Goal: Task Accomplishment & Management: Manage account settings

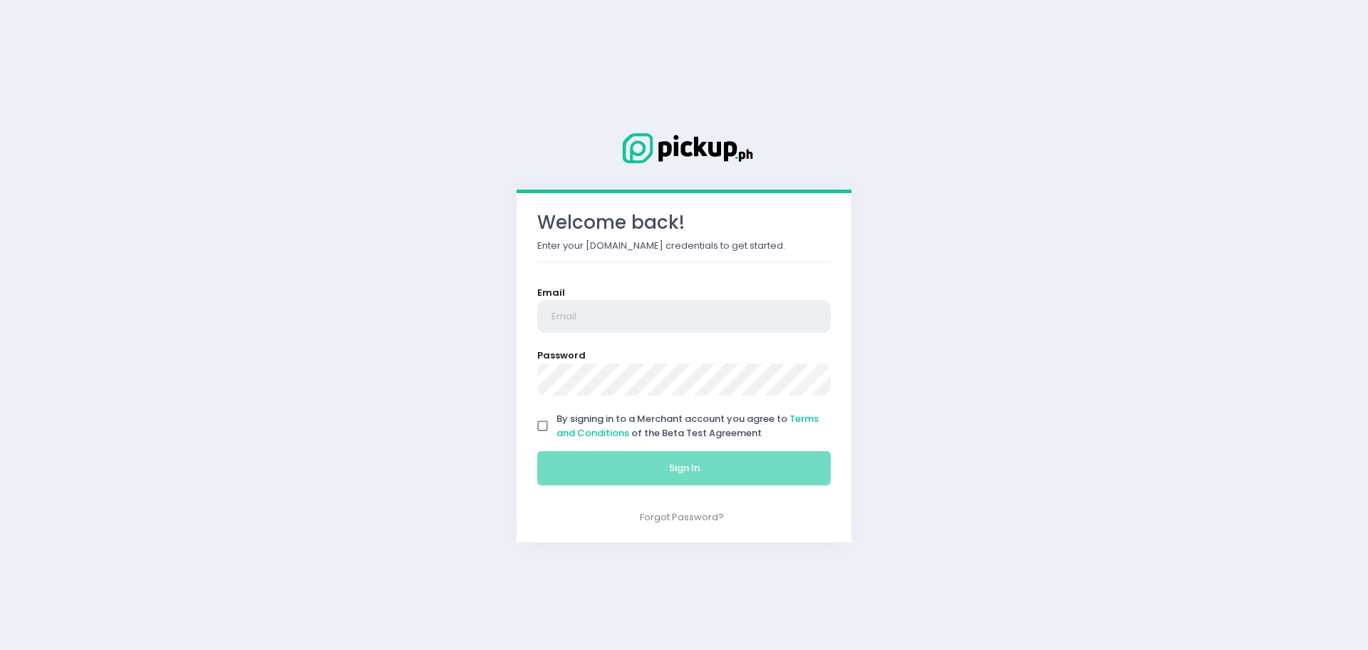
click at [636, 319] on input "email" at bounding box center [684, 316] width 294 height 33
type input "[EMAIL_ADDRESS][DOMAIN_NAME]"
click at [547, 425] on input "By signing in to a Merchant account you agree to Terms and Conditions of the Be…" at bounding box center [543, 426] width 27 height 27
checkbox input "true"
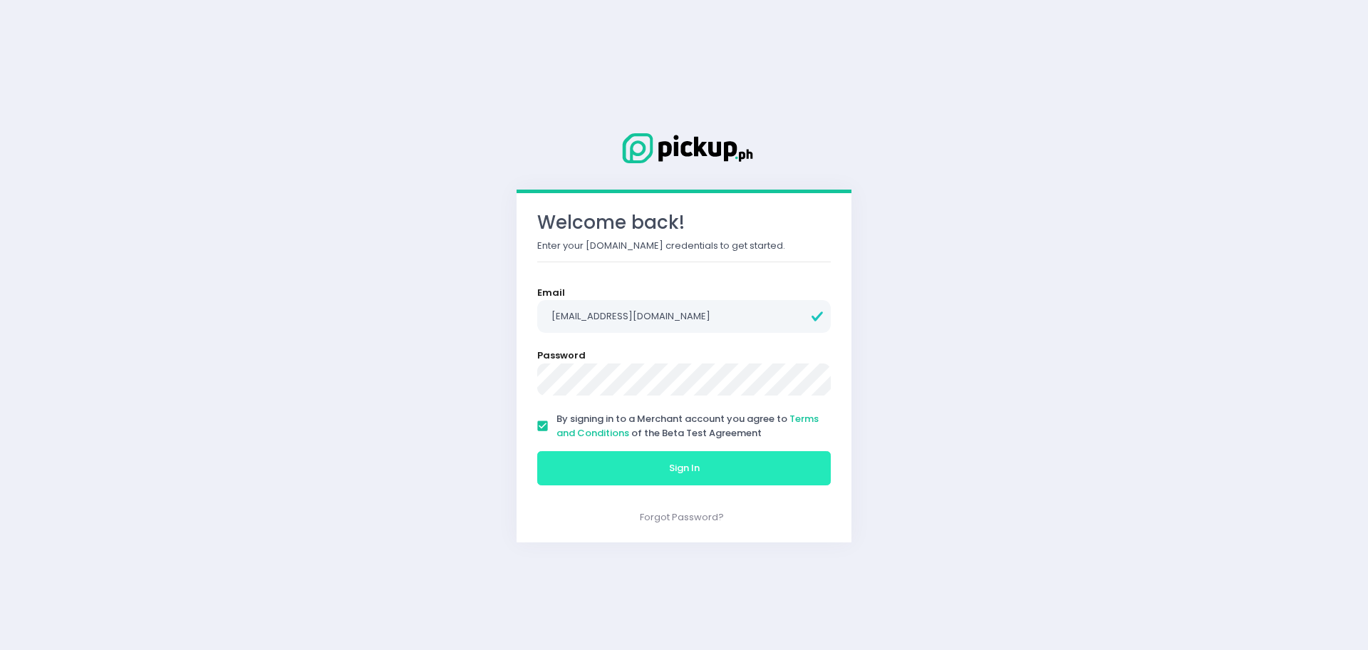
click at [609, 470] on button "Sign In" at bounding box center [684, 468] width 294 height 34
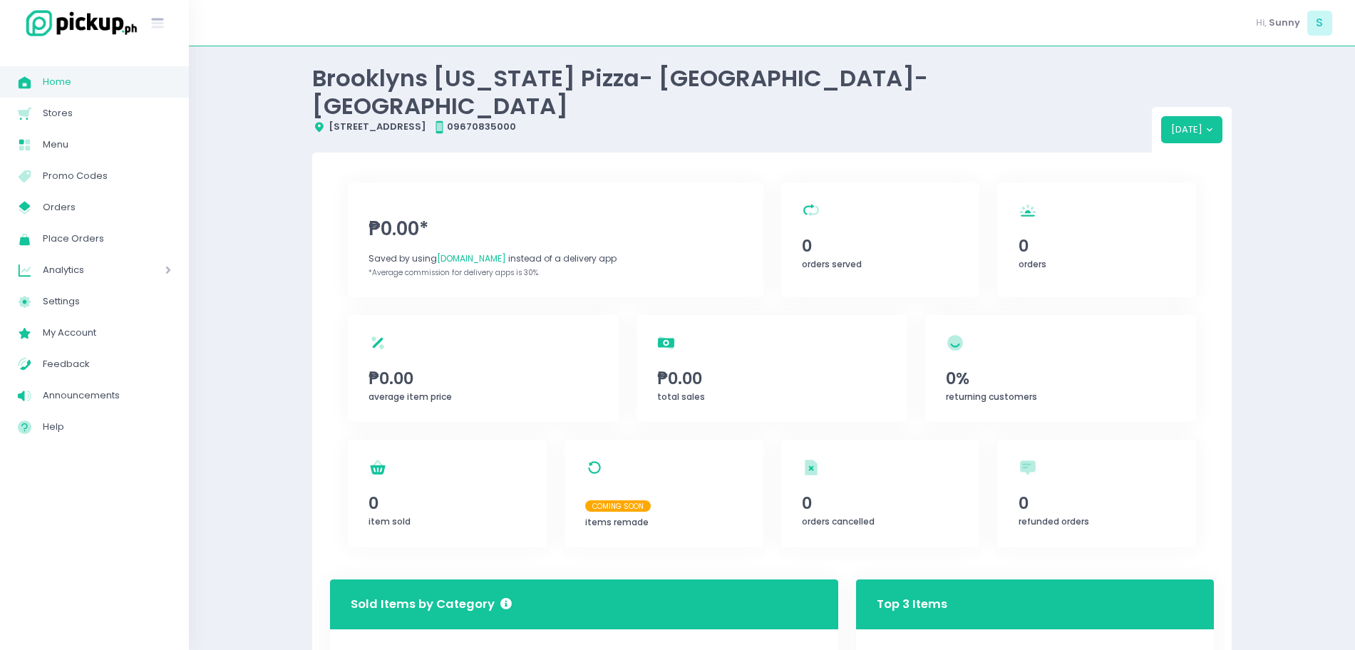
click at [171, 268] on div "Analytics Created with Sketch. Analytics" at bounding box center [94, 269] width 189 height 31
click at [100, 297] on span "Sales Analytics" at bounding box center [112, 301] width 117 height 19
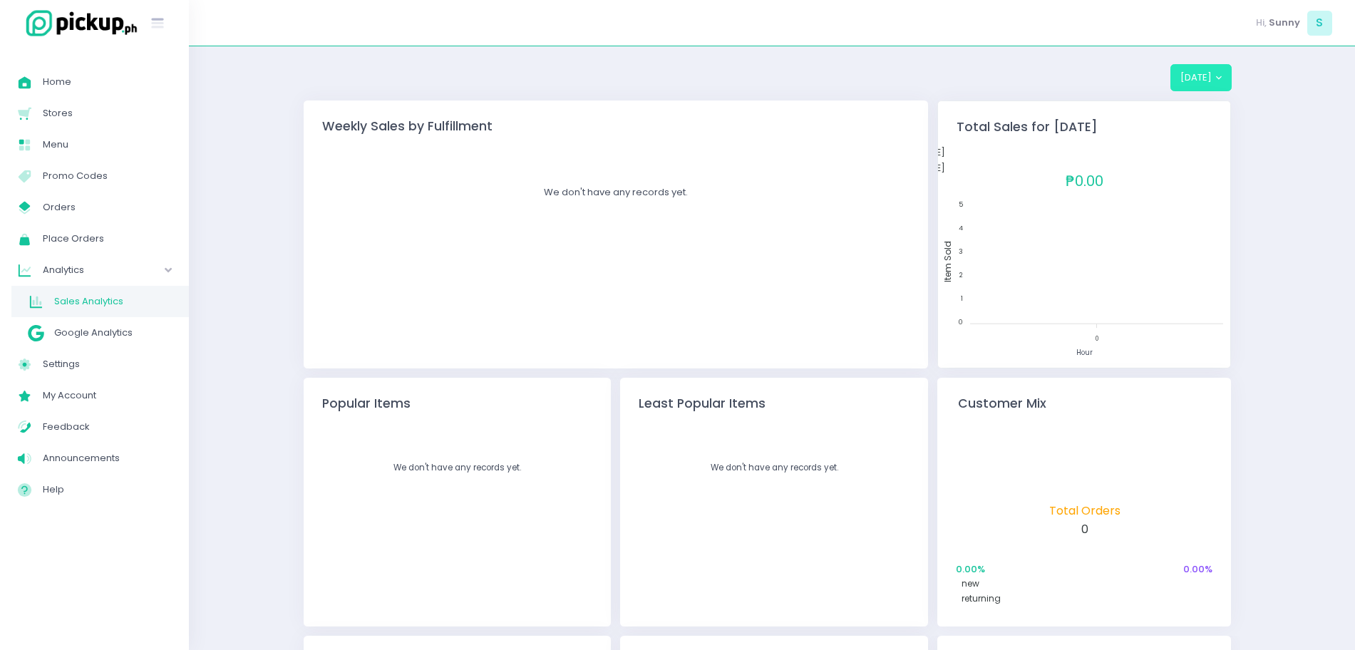
click at [1193, 68] on button "[DATE]" at bounding box center [1201, 77] width 62 height 27
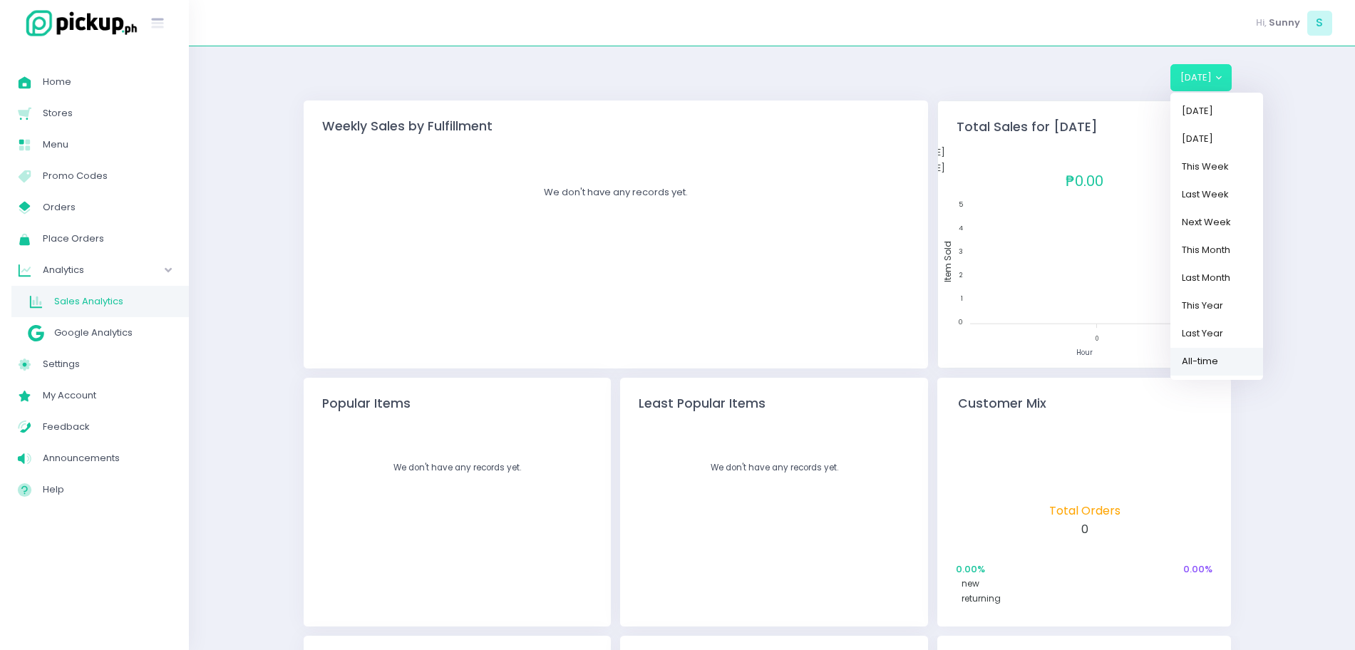
click at [1224, 358] on link "All-time" at bounding box center [1216, 361] width 93 height 28
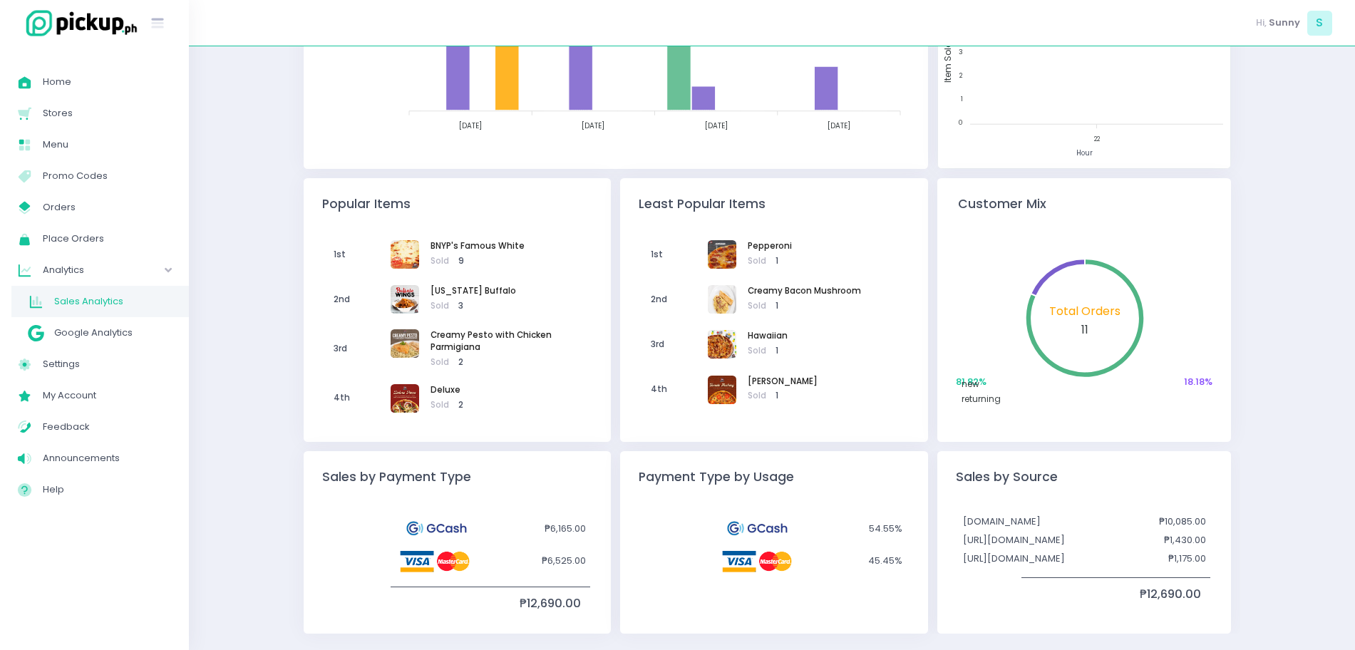
scroll to position [201, 0]
click at [140, 328] on span "Google Analytics" at bounding box center [112, 333] width 117 height 19
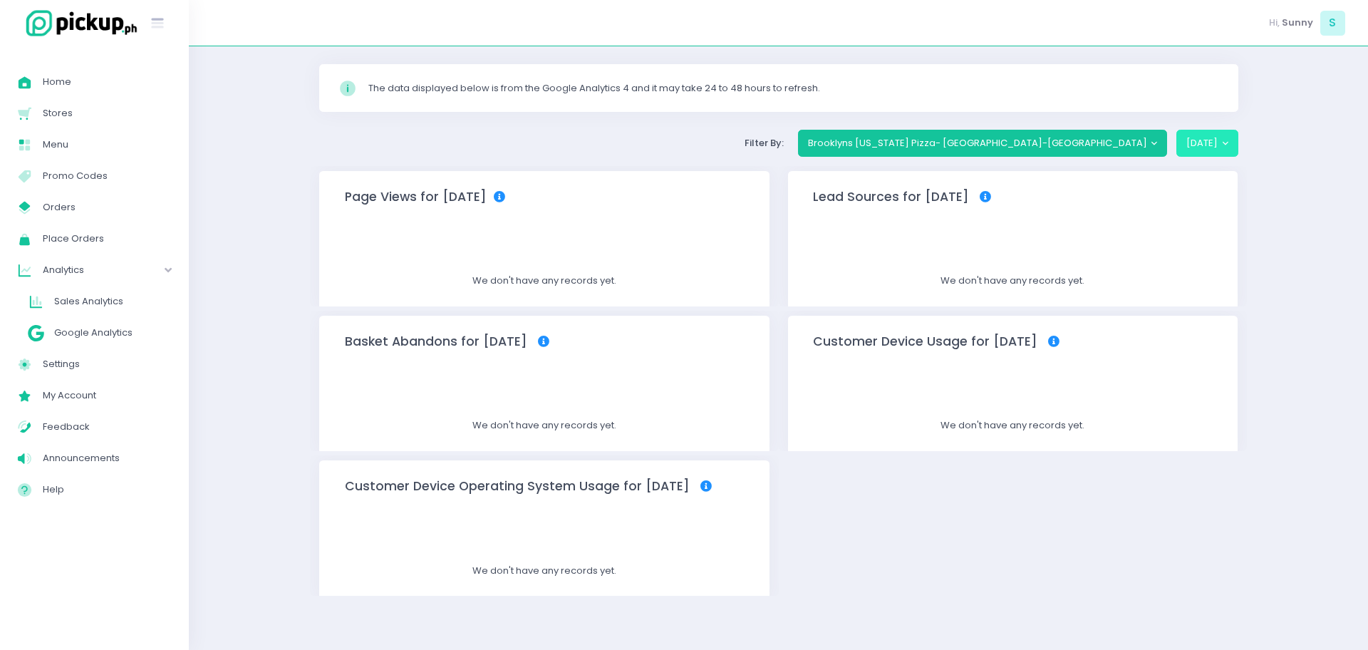
click at [1195, 139] on button "[DATE]" at bounding box center [1208, 143] width 62 height 27
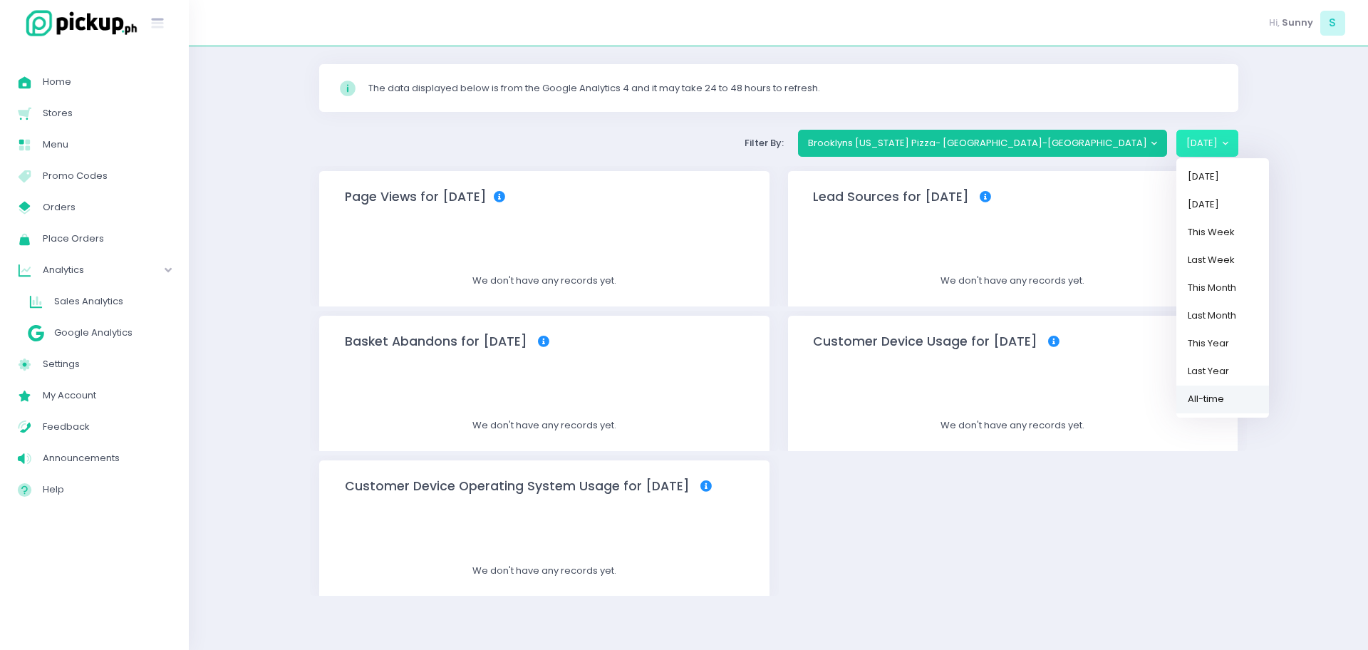
click at [1209, 395] on link "All-time" at bounding box center [1223, 399] width 93 height 28
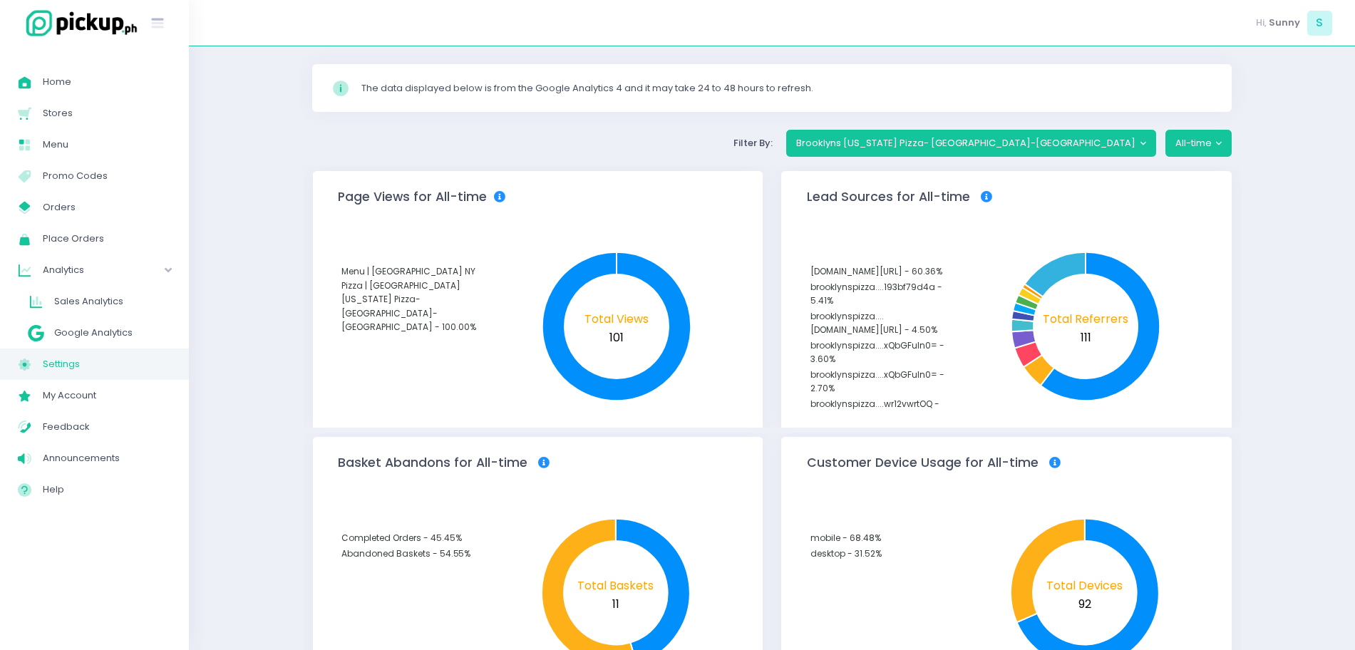
click at [117, 368] on span "Settings" at bounding box center [107, 364] width 128 height 19
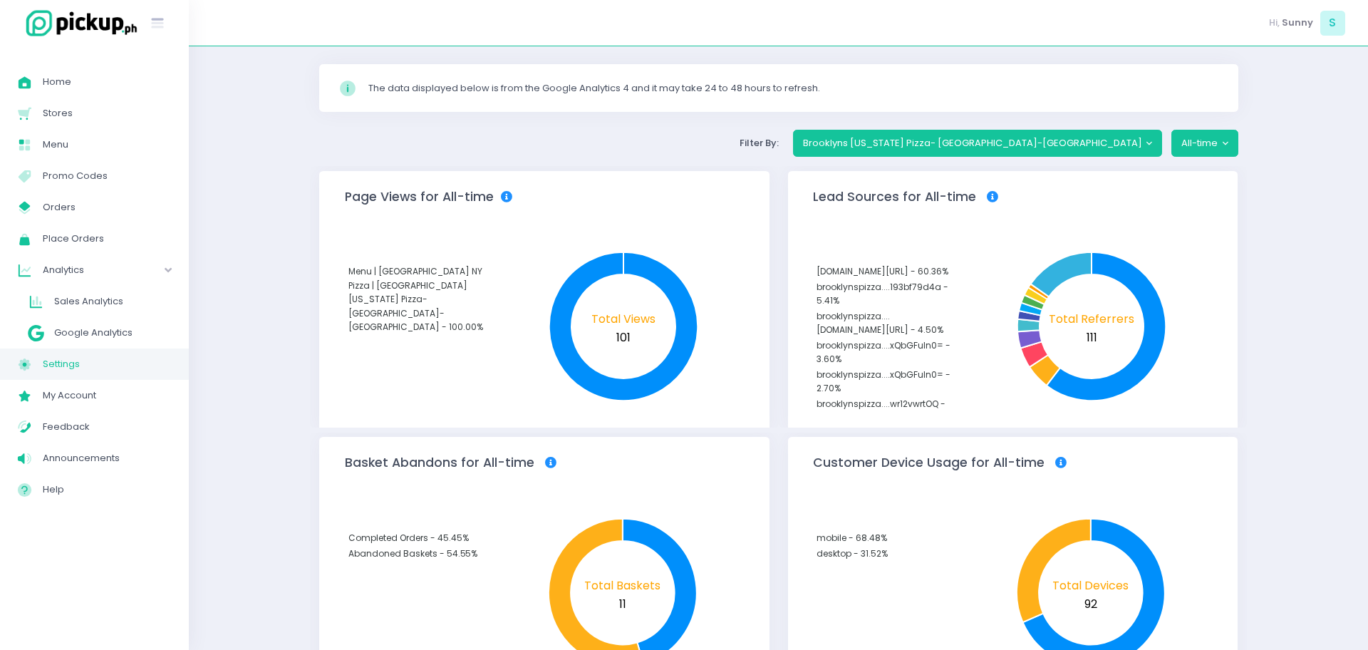
select select "active"
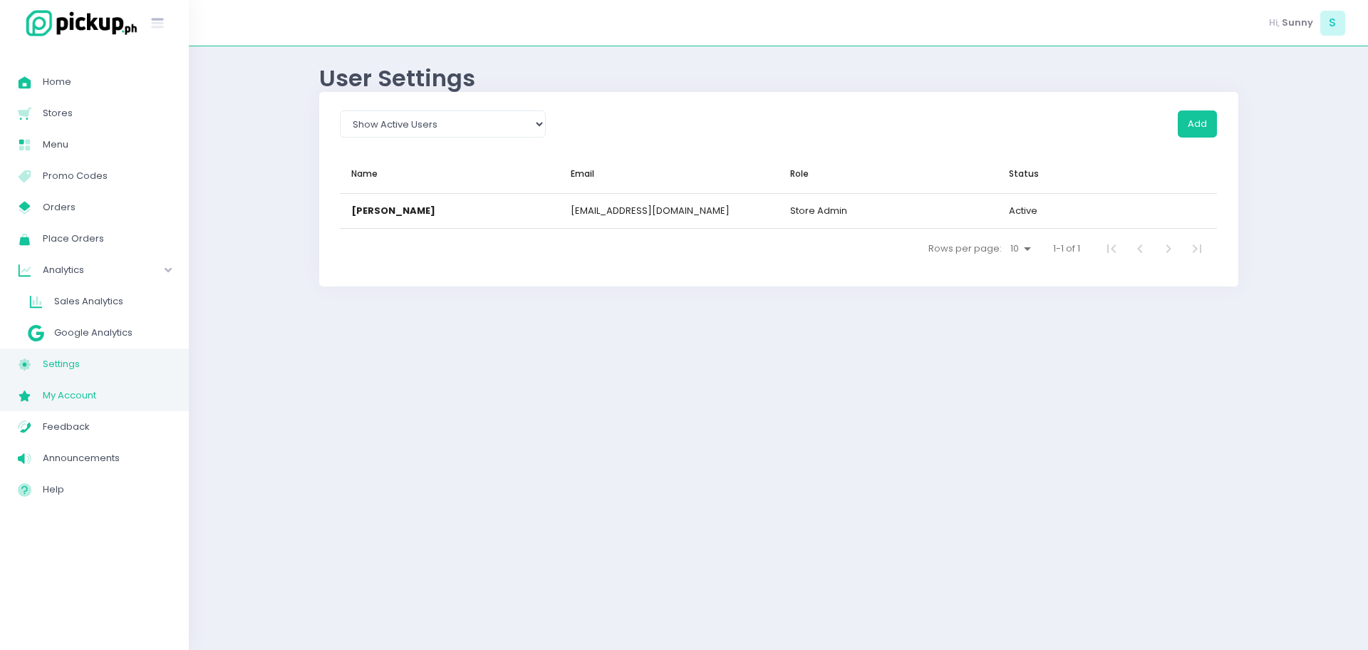
click at [70, 403] on span "My Account" at bounding box center [107, 395] width 128 height 19
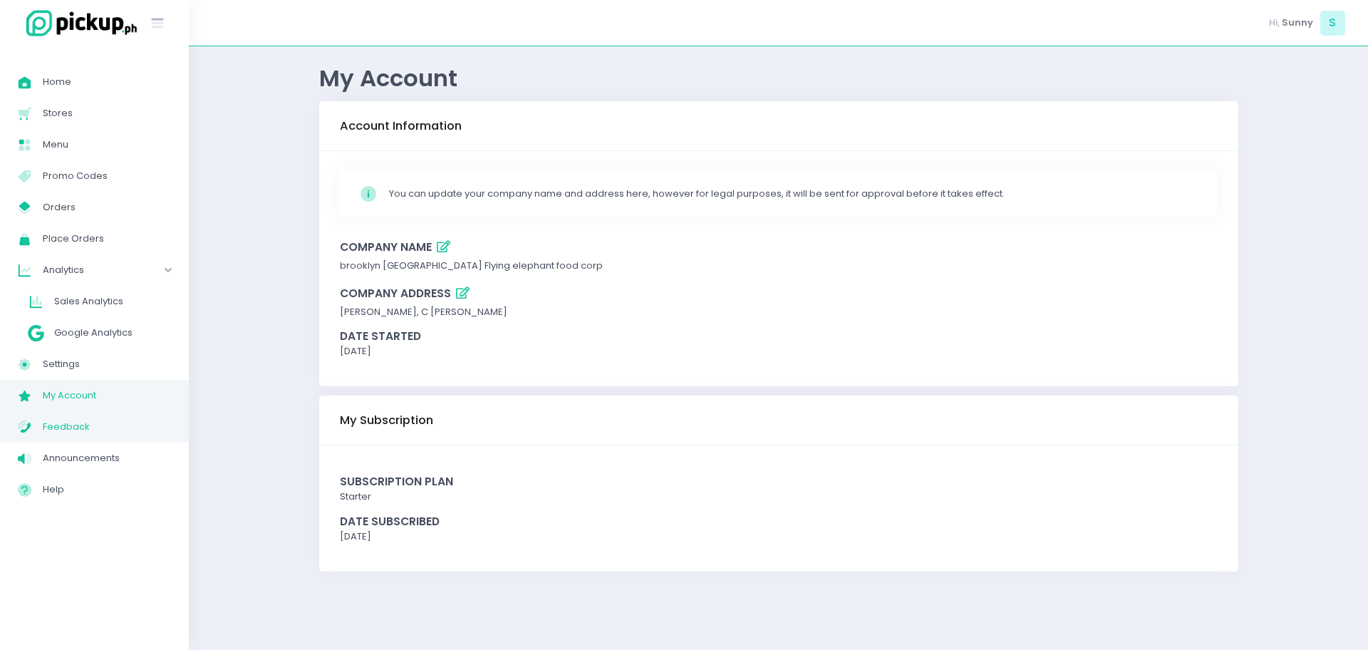
click at [80, 423] on span "Feedback" at bounding box center [107, 427] width 128 height 19
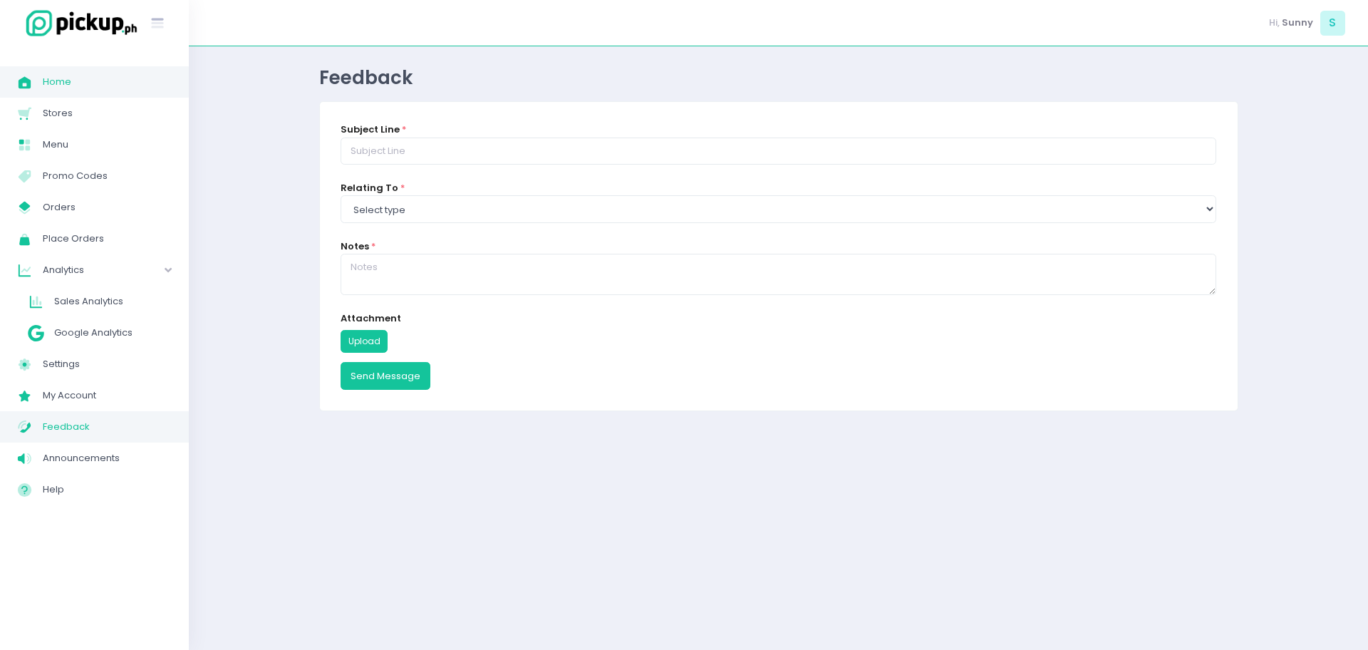
click at [126, 76] on span "Home" at bounding box center [107, 82] width 128 height 19
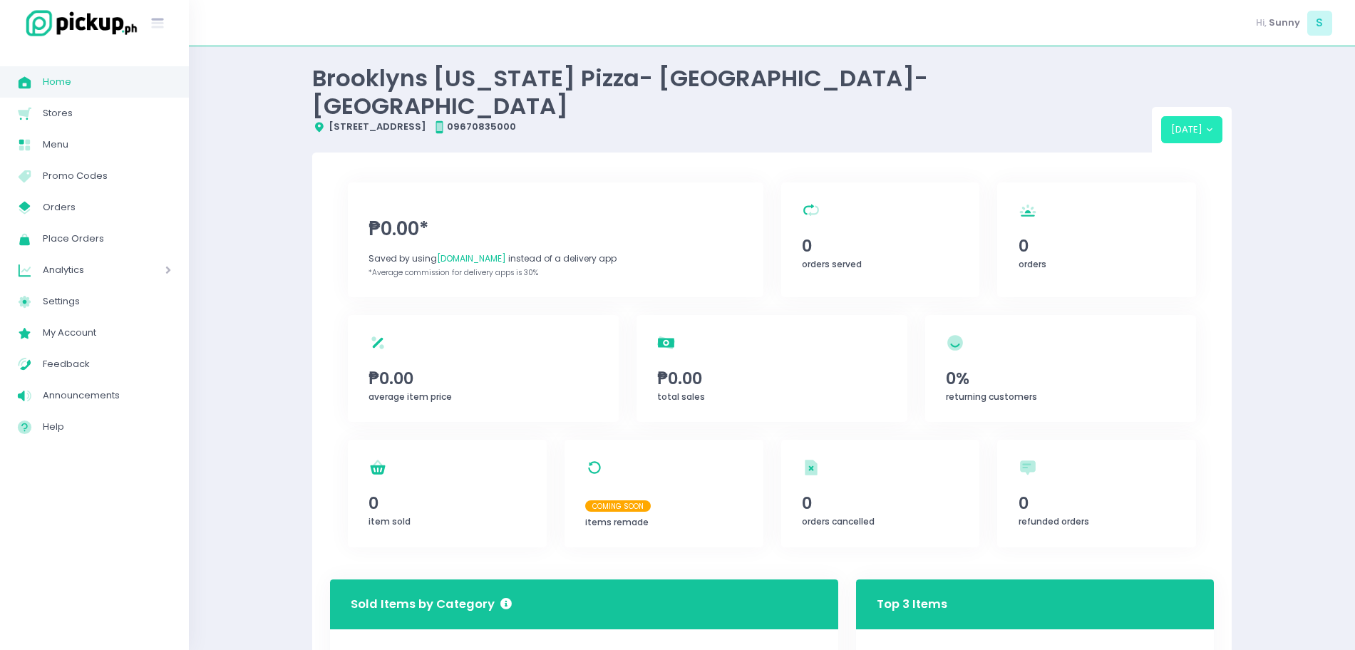
click at [1208, 116] on button "[DATE]" at bounding box center [1192, 129] width 62 height 27
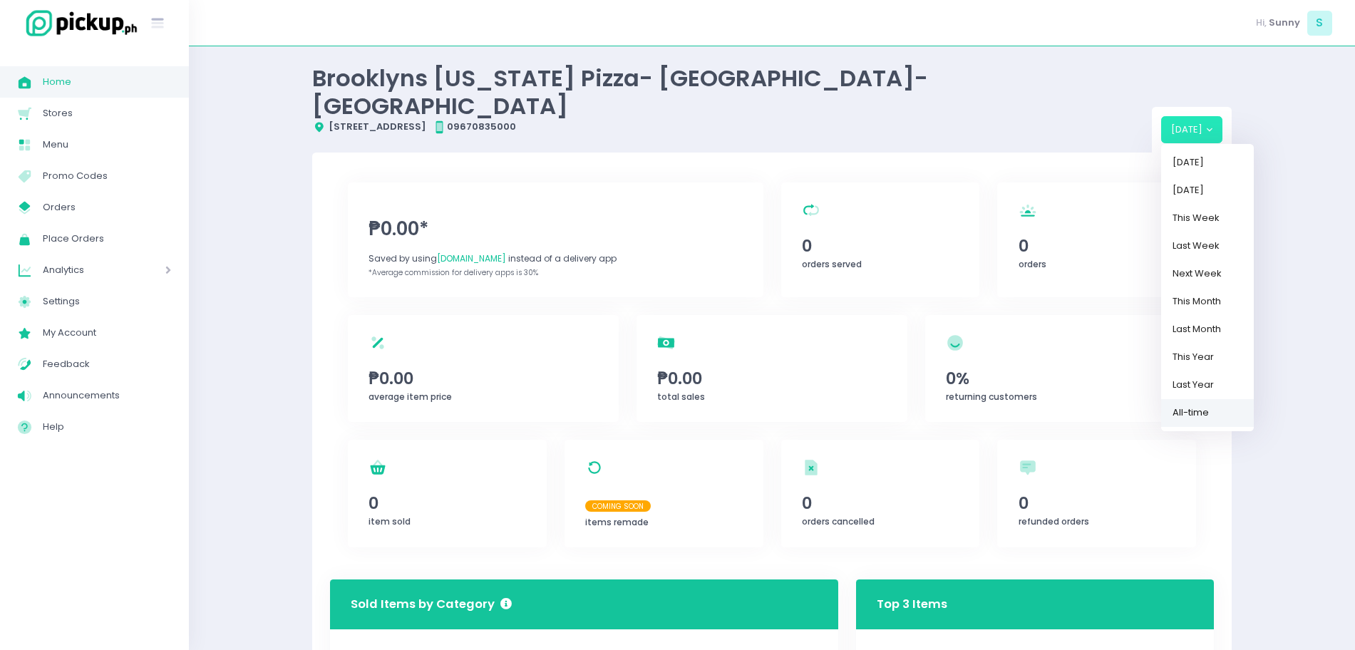
click at [1207, 399] on link "All-time" at bounding box center [1207, 413] width 93 height 28
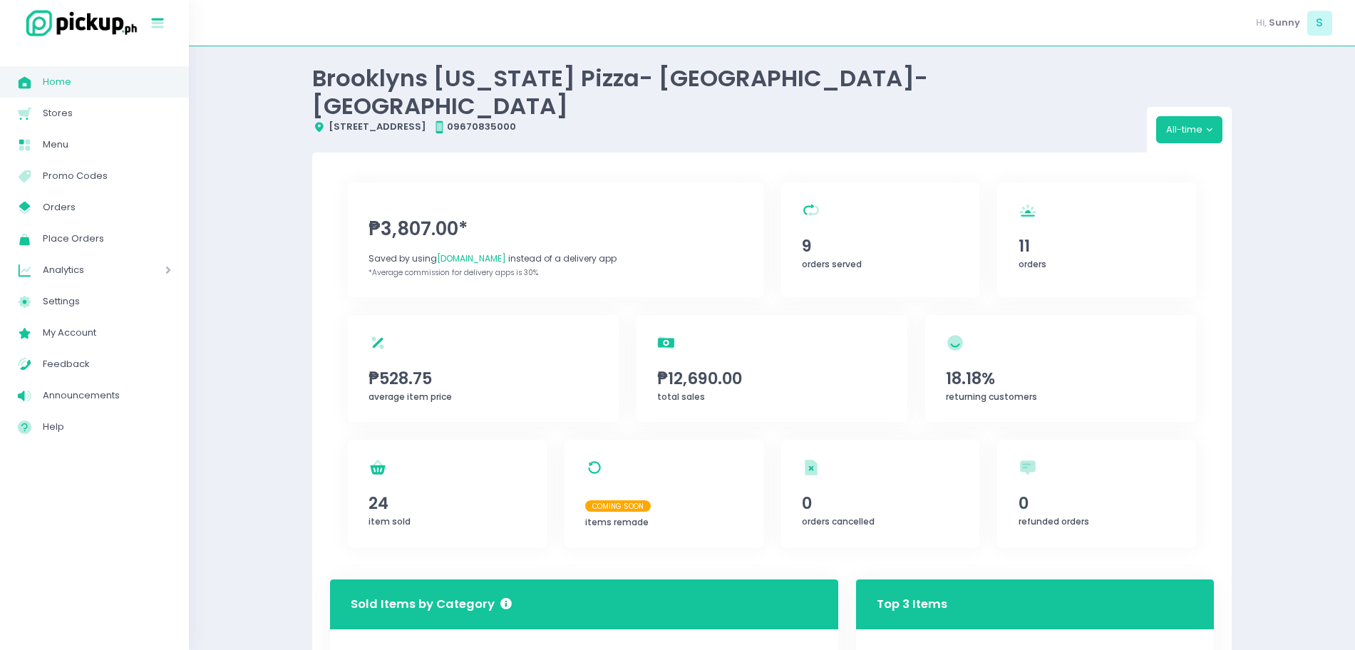
click at [155, 24] on icon at bounding box center [158, 24] width 12 height 6
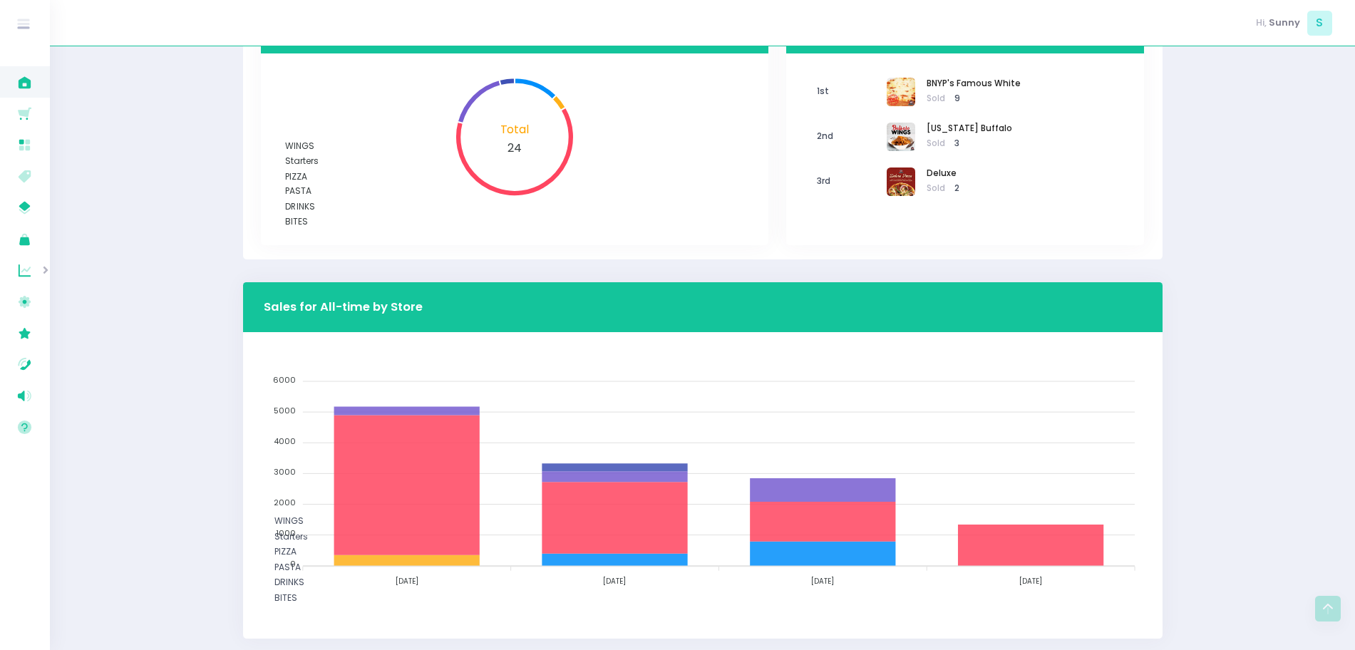
scroll to position [578, 0]
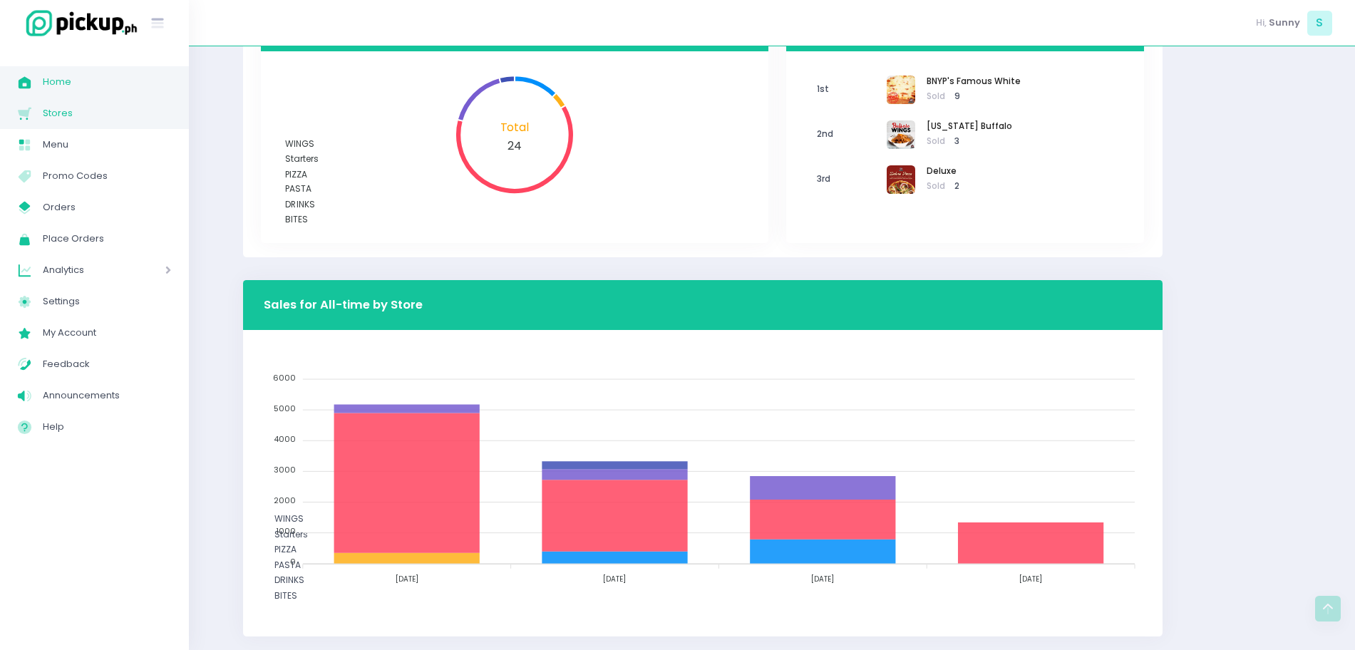
click at [93, 106] on span "Stores" at bounding box center [107, 113] width 128 height 19
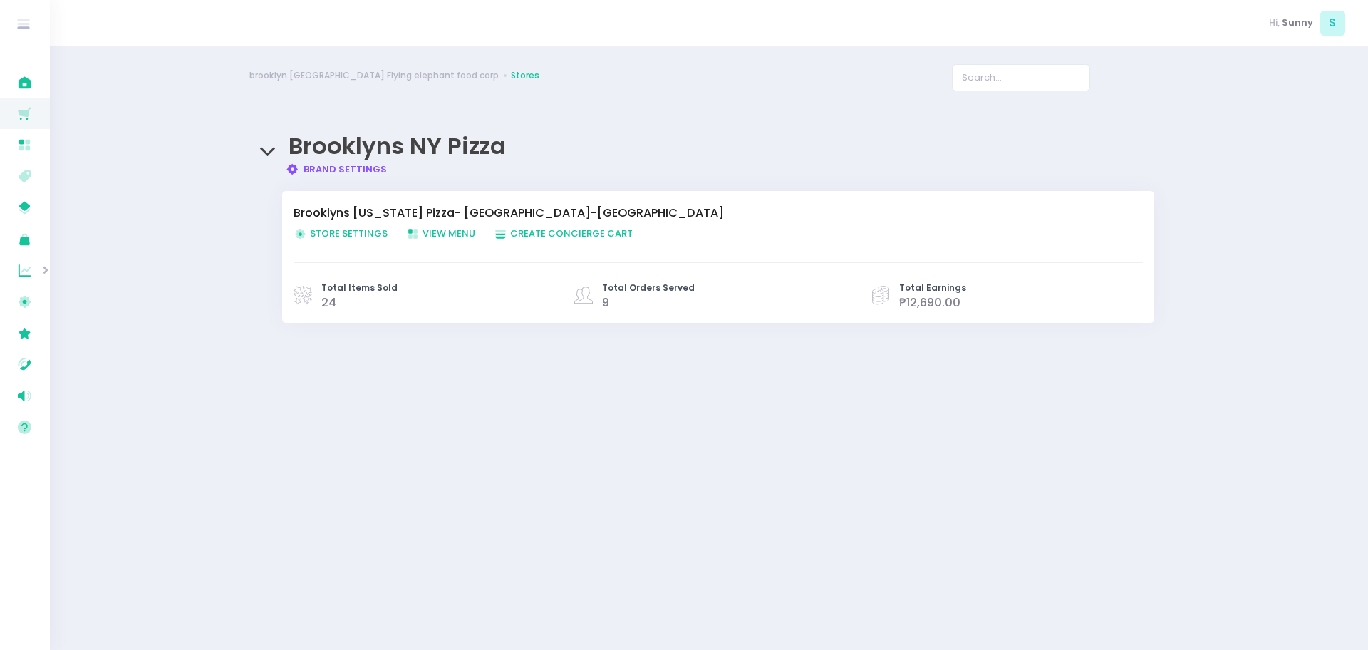
click at [339, 162] on link "Brand Settings Created with Sketch. Brand Settings" at bounding box center [337, 169] width 102 height 14
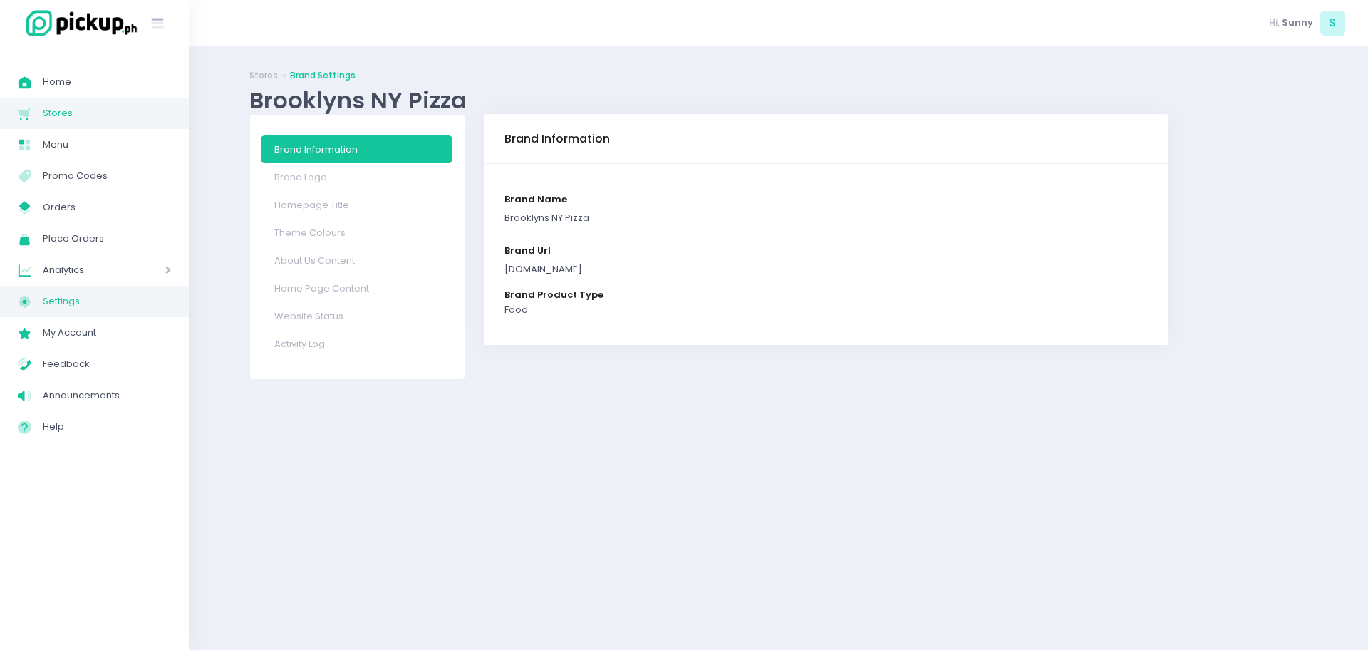
click at [83, 303] on span "Settings" at bounding box center [107, 301] width 128 height 19
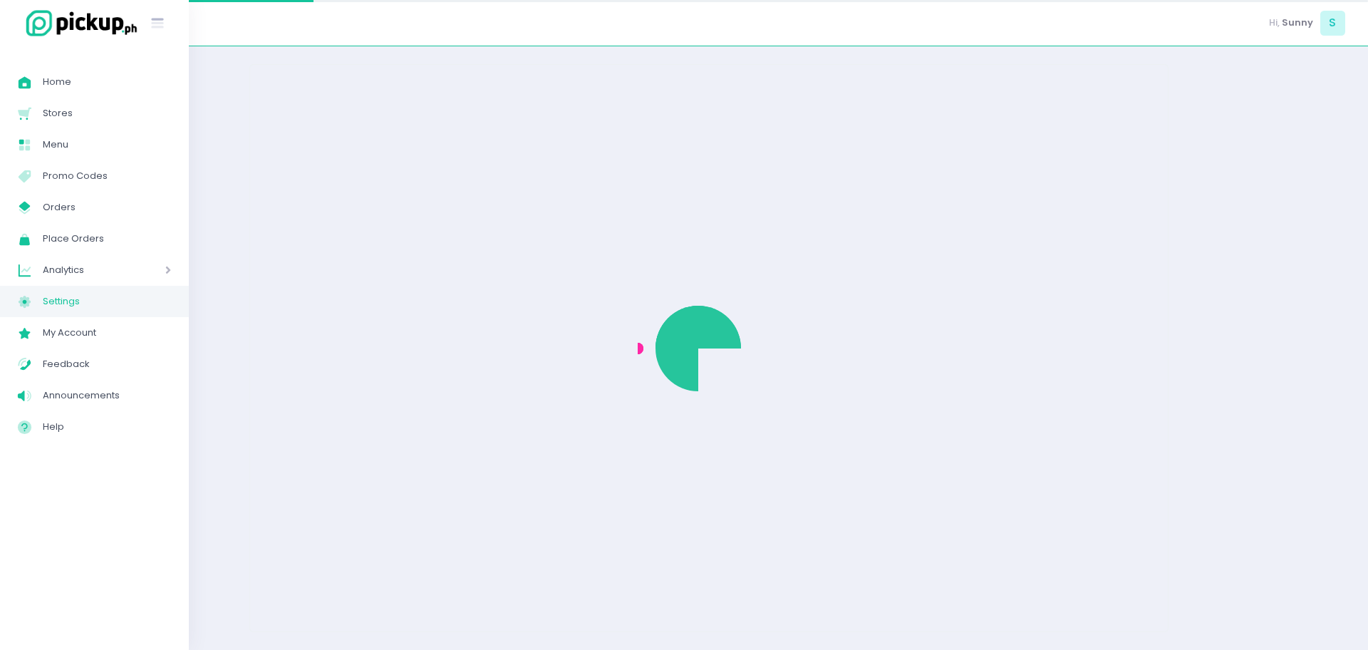
select select "active"
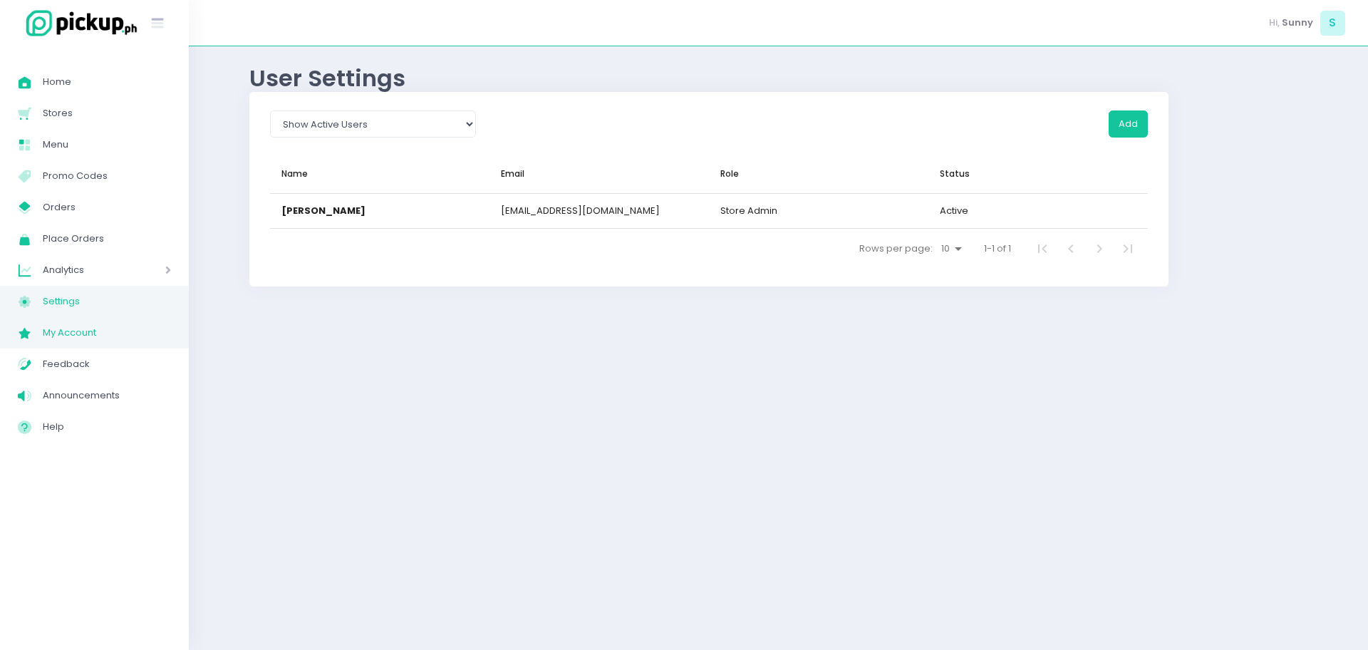
click at [78, 343] on link "My Account Created with Sketch. My Account" at bounding box center [94, 332] width 189 height 31
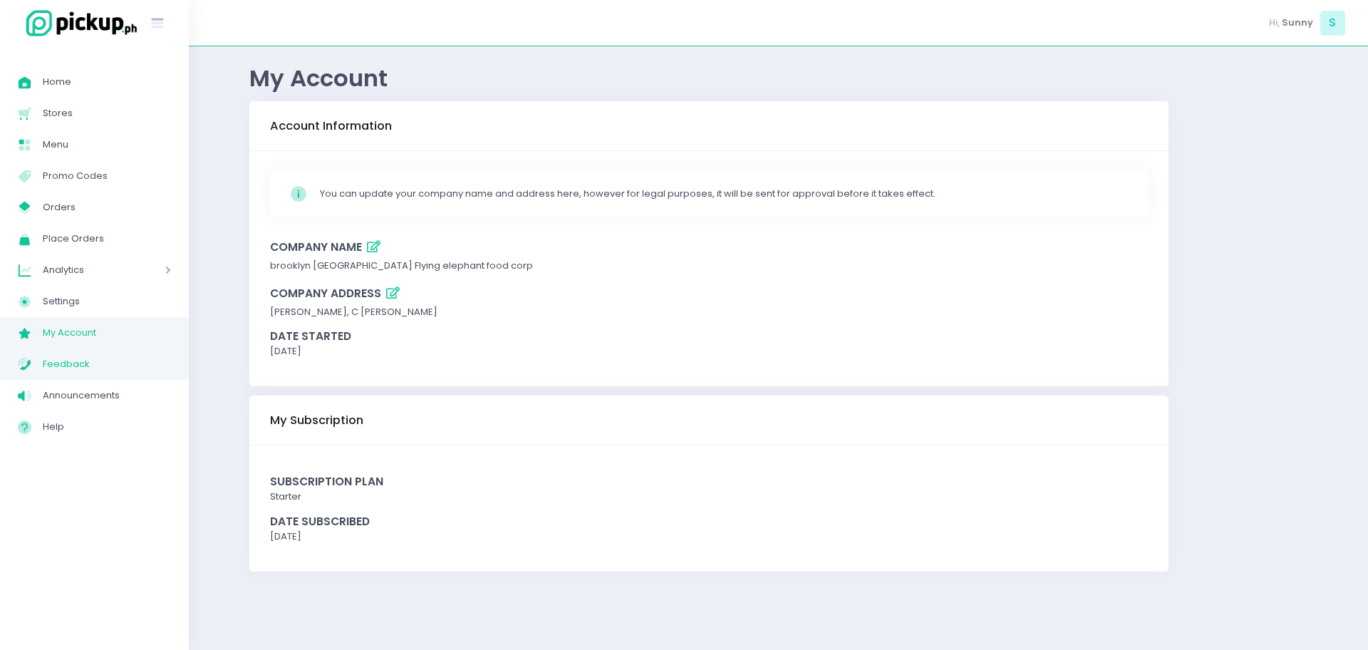
click at [78, 364] on span "Feedback" at bounding box center [107, 364] width 128 height 19
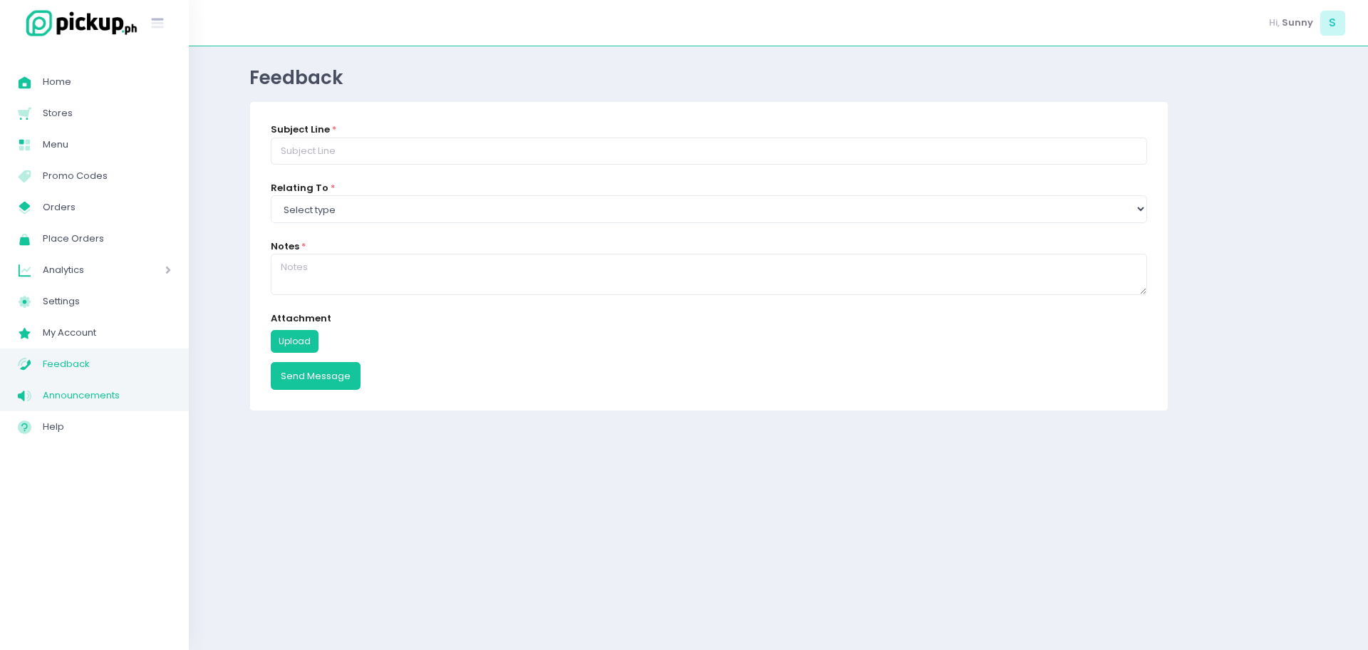
click at [81, 393] on span "Announcements" at bounding box center [107, 395] width 128 height 19
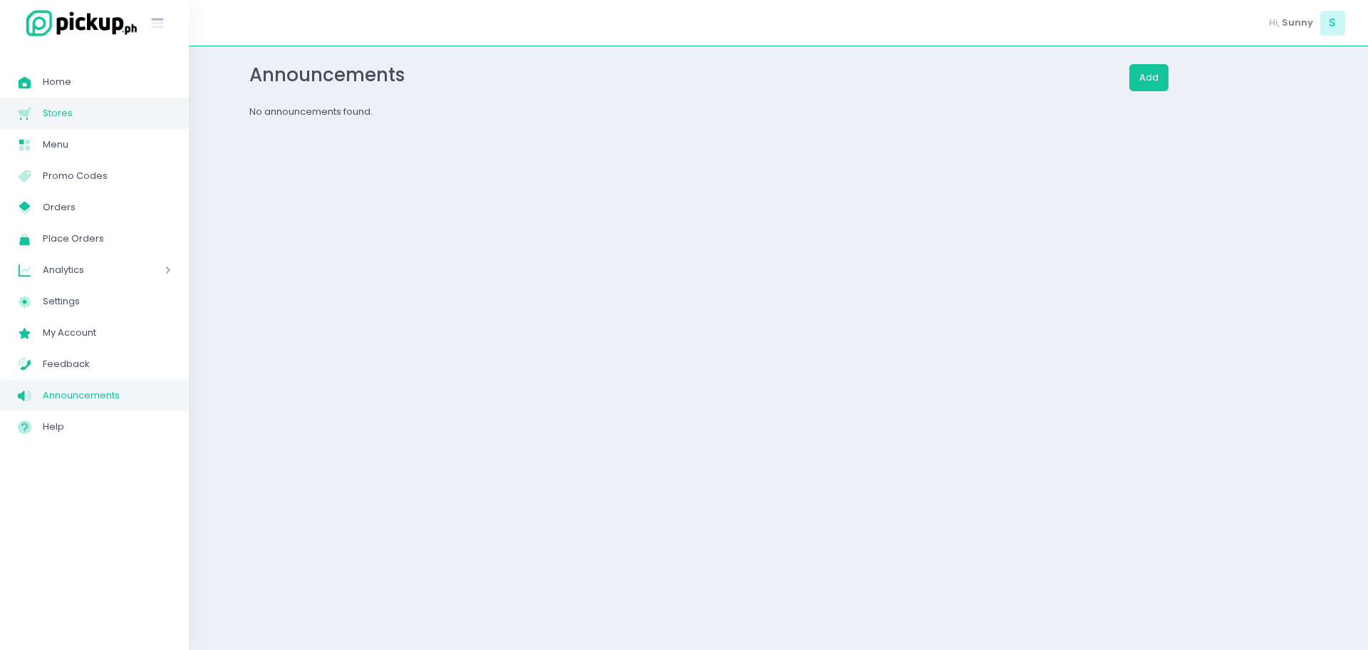
click at [91, 109] on span "Stores" at bounding box center [107, 113] width 128 height 19
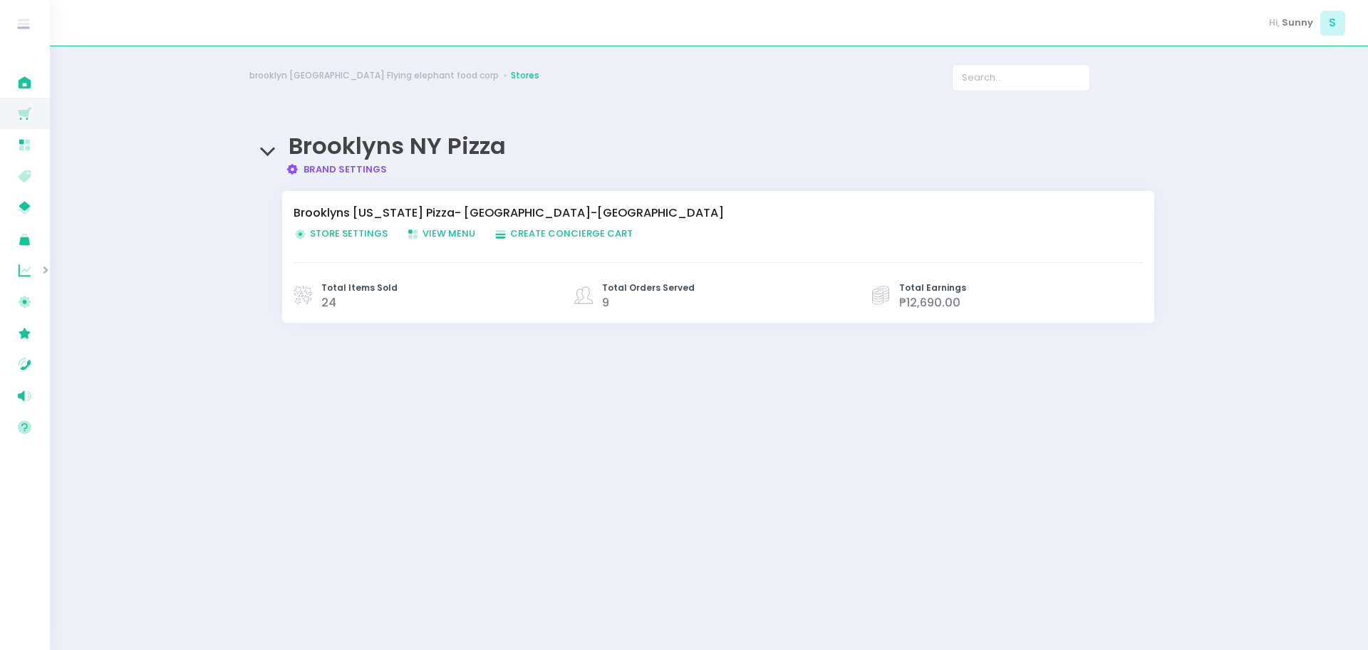
click at [358, 234] on span "Store Settings Created with Sketch. Store Settings" at bounding box center [341, 234] width 94 height 14
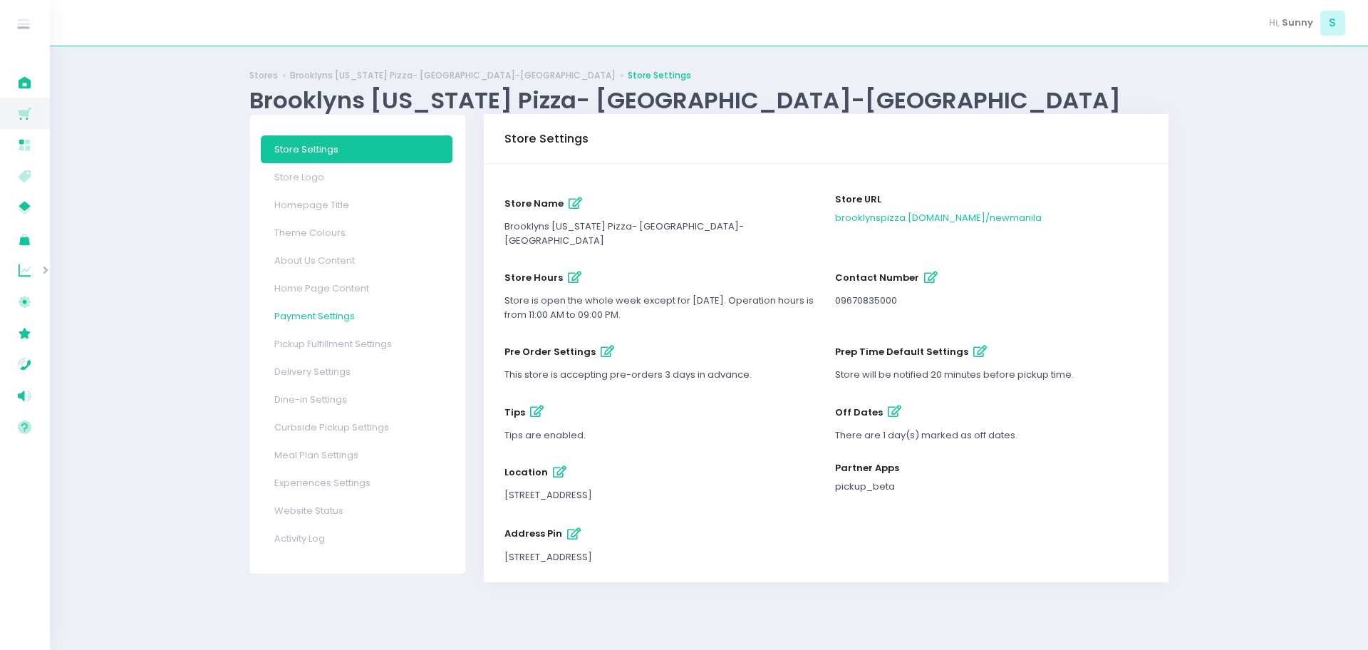
click at [346, 316] on link "Payment Settings" at bounding box center [357, 316] width 192 height 28
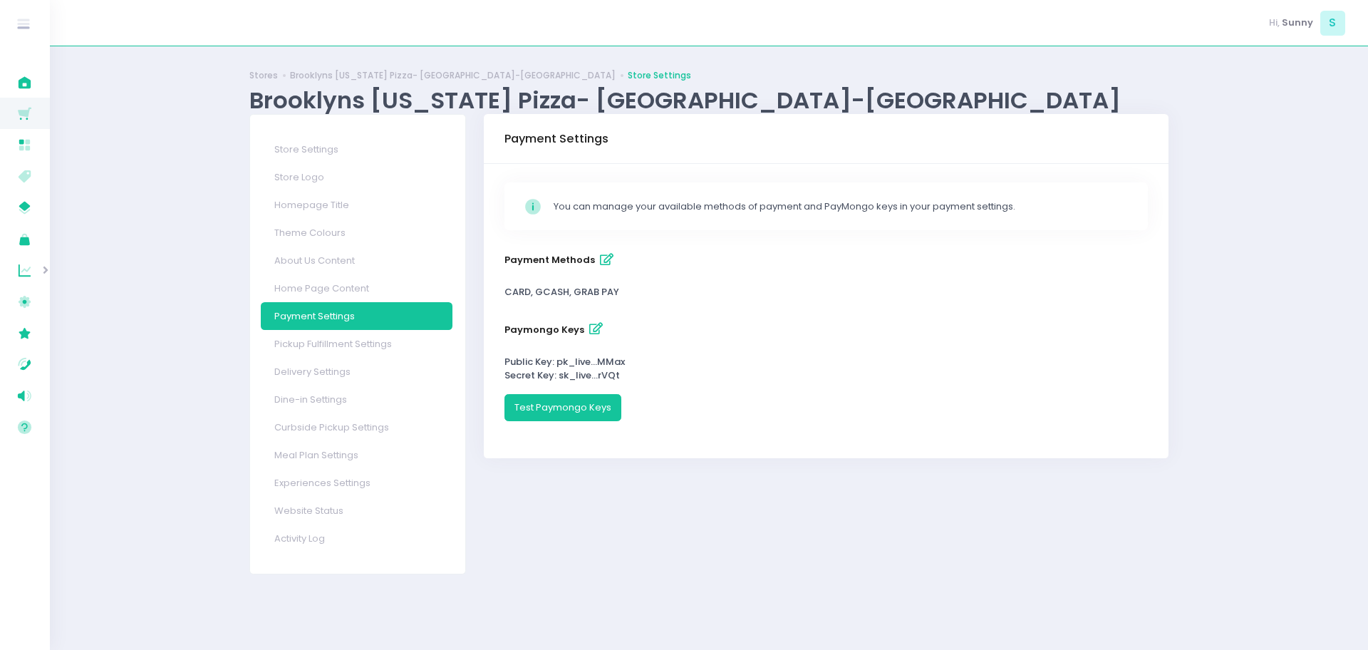
click at [604, 261] on icon "button" at bounding box center [607, 260] width 14 height 12
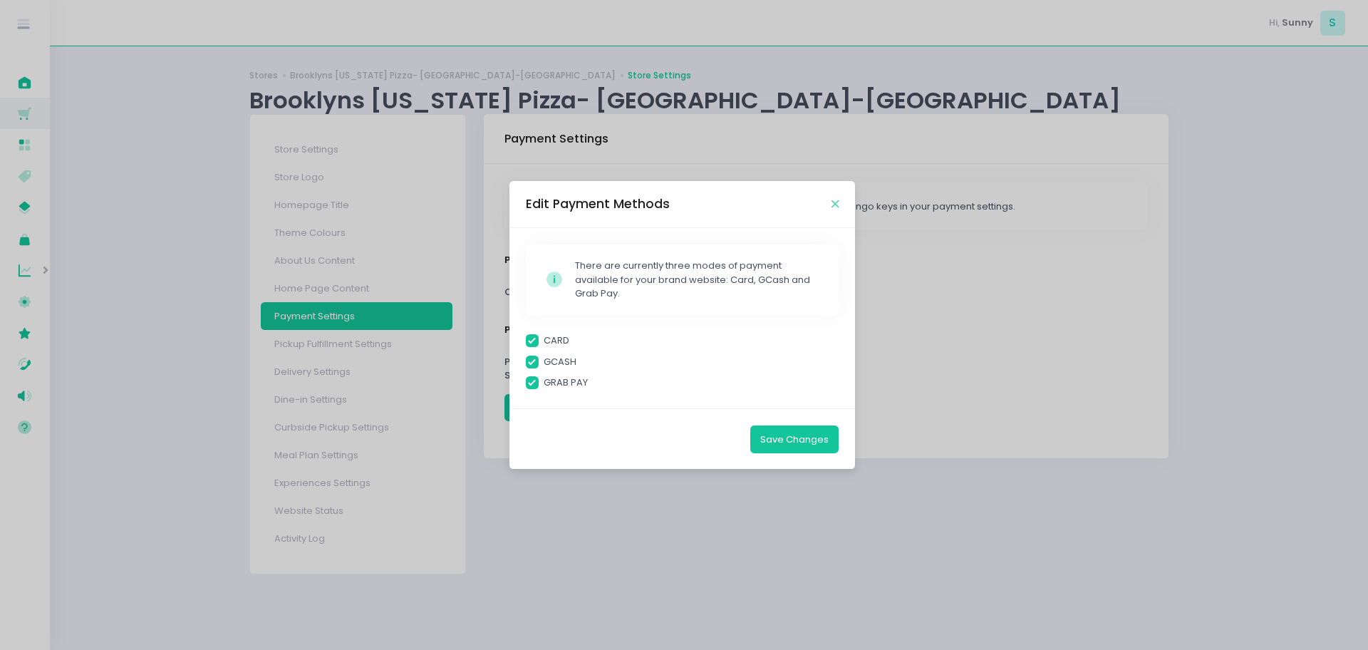
click at [835, 200] on icon "Close" at bounding box center [835, 204] width 7 height 11
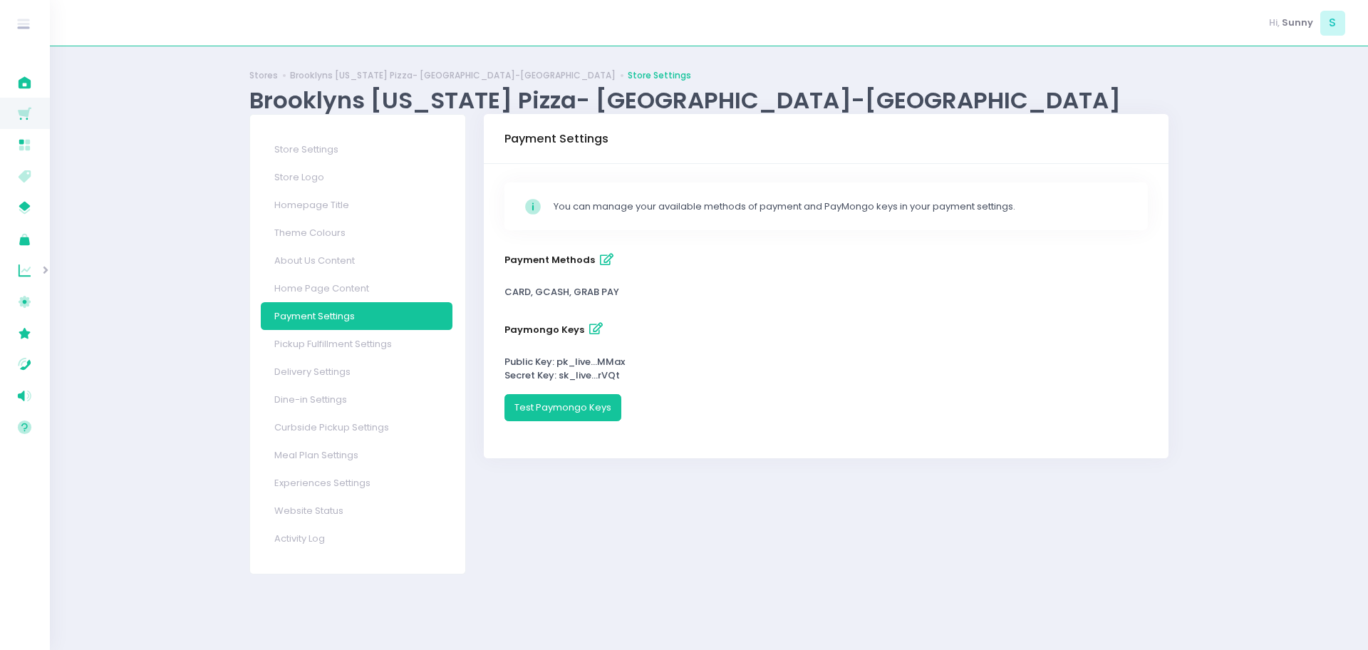
click at [326, 542] on link "Activity Log" at bounding box center [357, 539] width 192 height 28
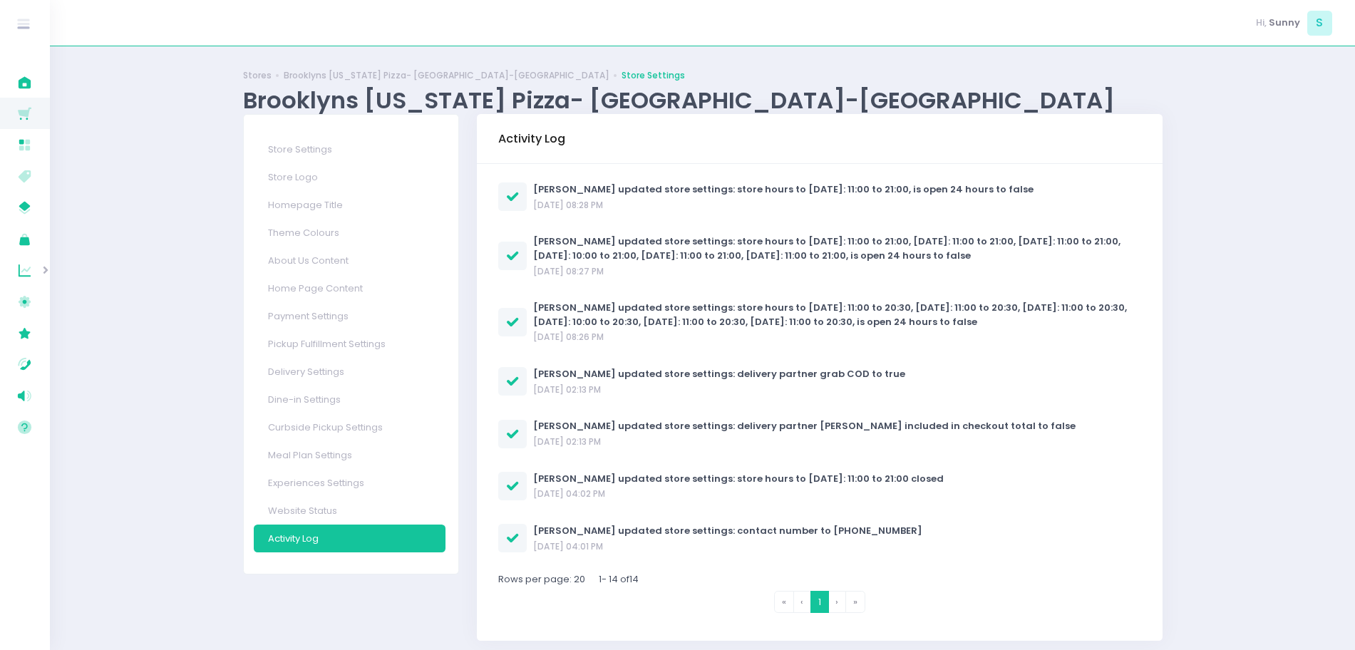
click at [842, 599] on li "› Next" at bounding box center [838, 602] width 18 height 22
click at [368, 485] on link "Experiences Settings" at bounding box center [350, 483] width 192 height 28
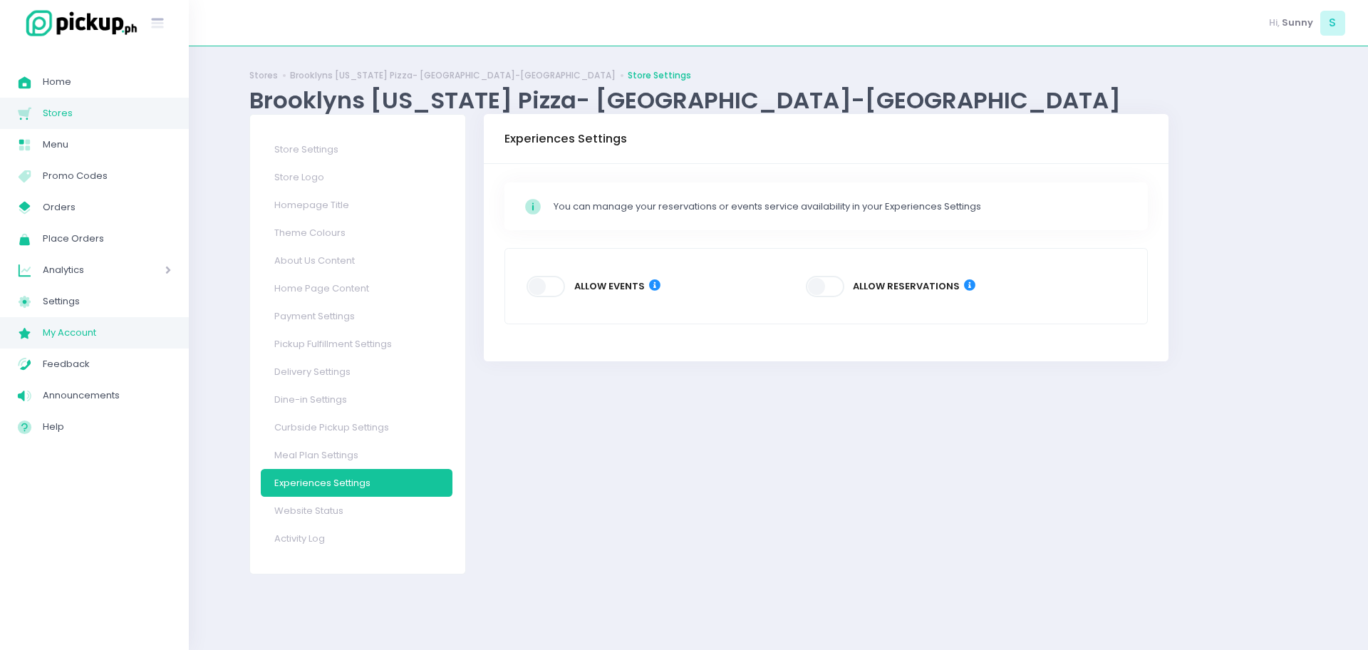
click at [78, 336] on span "My Account" at bounding box center [107, 333] width 128 height 19
